Goal: Task Accomplishment & Management: Manage account settings

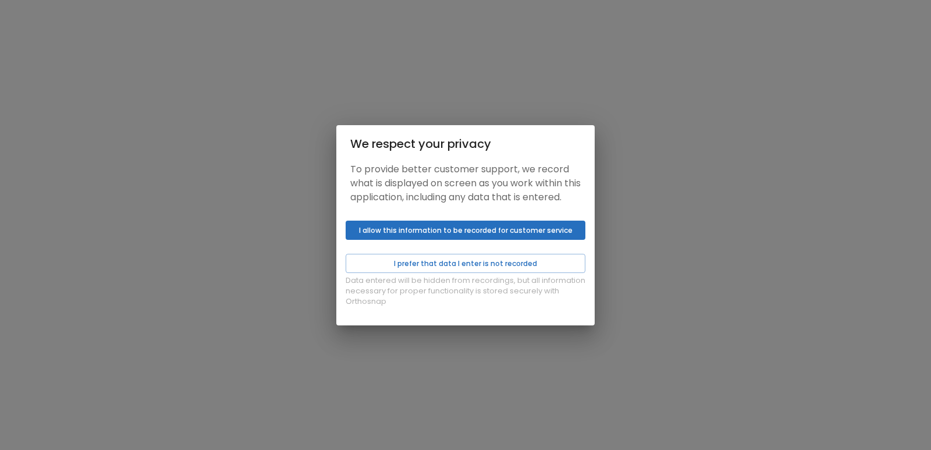
click at [429, 240] on button "I allow this information to be recorded for customer service" at bounding box center [466, 230] width 240 height 19
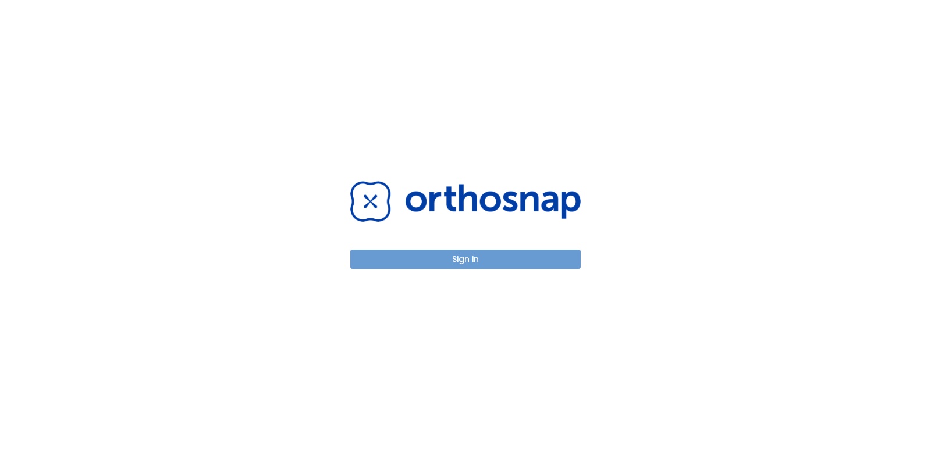
click at [434, 250] on button "Sign in" at bounding box center [465, 259] width 230 height 19
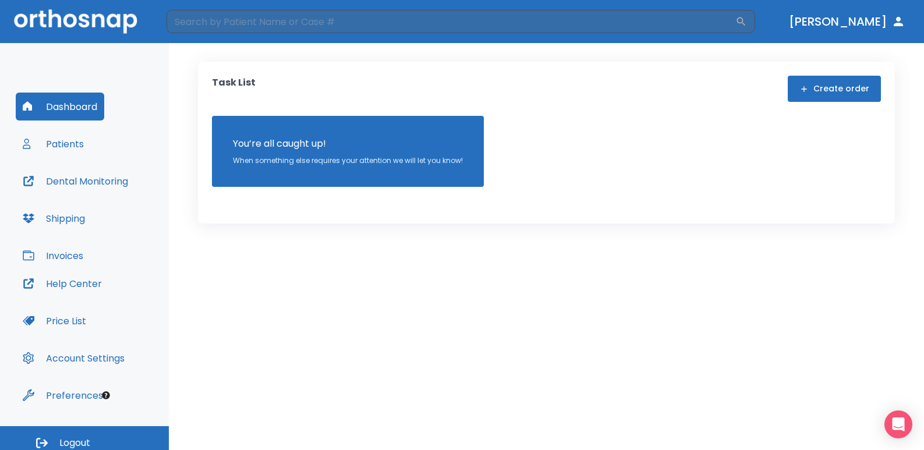
click at [354, 446] on div "Task List Create order You’re all caught up! When something else requires your …" at bounding box center [546, 246] width 755 height 407
click at [84, 148] on button "Patients" at bounding box center [53, 144] width 75 height 28
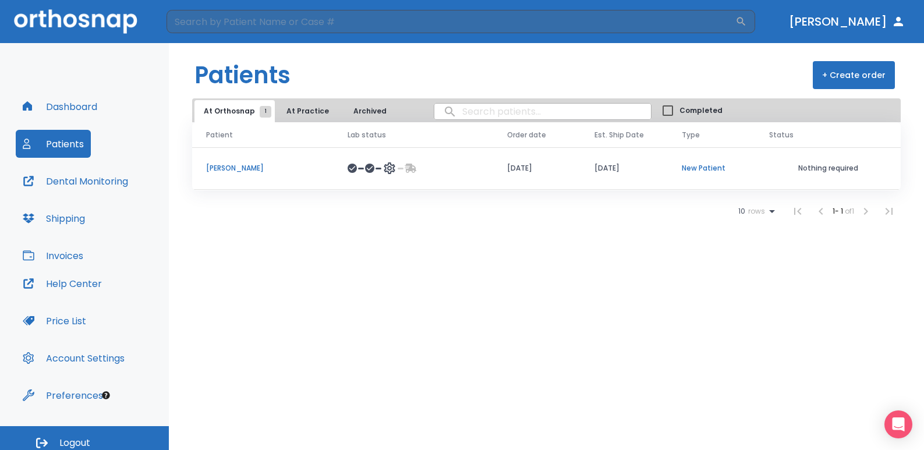
click at [389, 166] on icon at bounding box center [389, 168] width 11 height 12
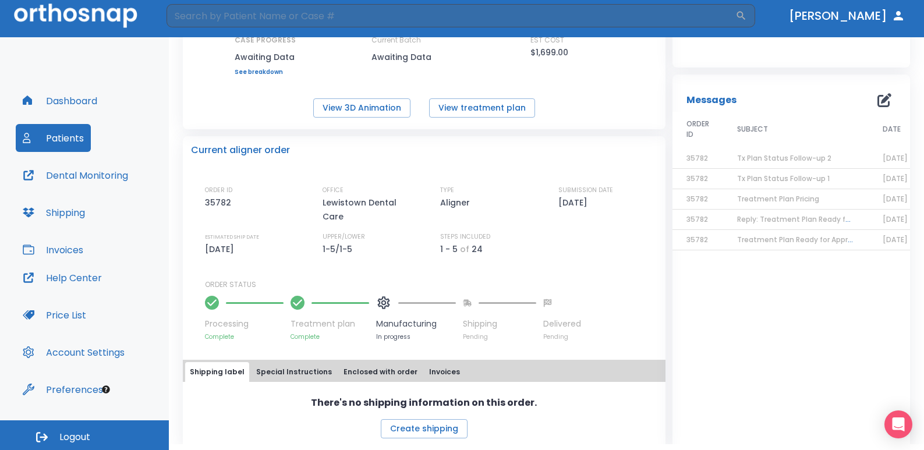
scroll to position [8, 0]
